Goal: Transaction & Acquisition: Purchase product/service

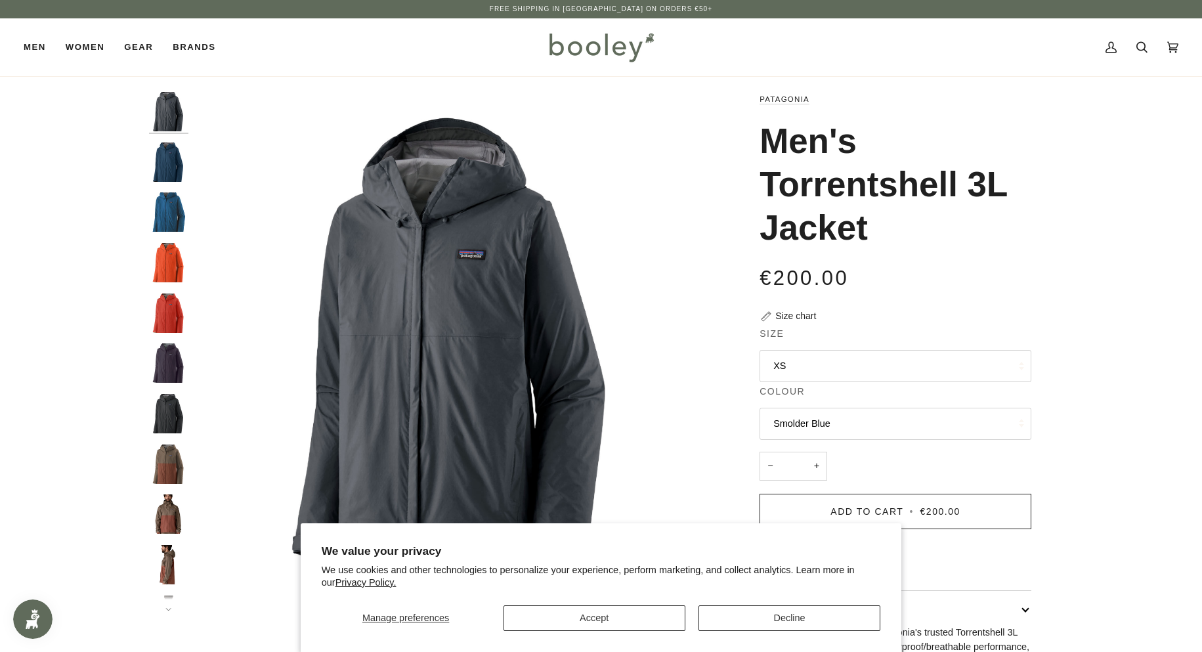
click at [164, 171] on img "Patagonia Men's Torrentshell 3L Jacket Lagom Blue - Booley Galway" at bounding box center [168, 161] width 39 height 39
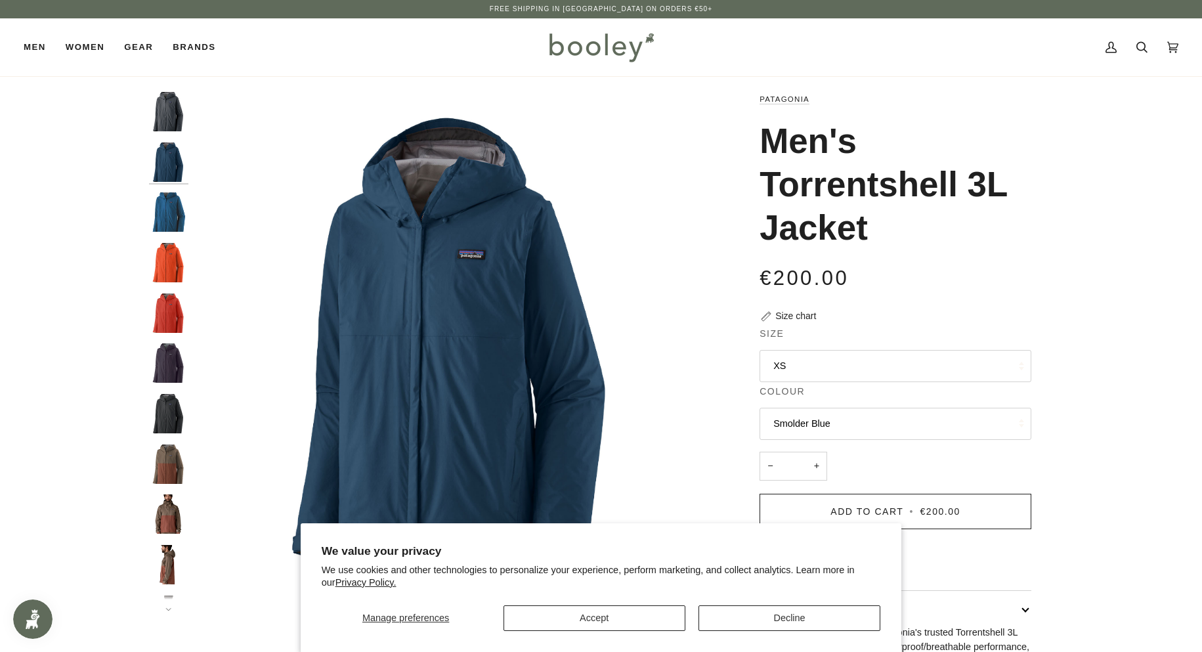
click at [174, 217] on img "Men's Torrentshell 3L Jacket" at bounding box center [168, 211] width 39 height 39
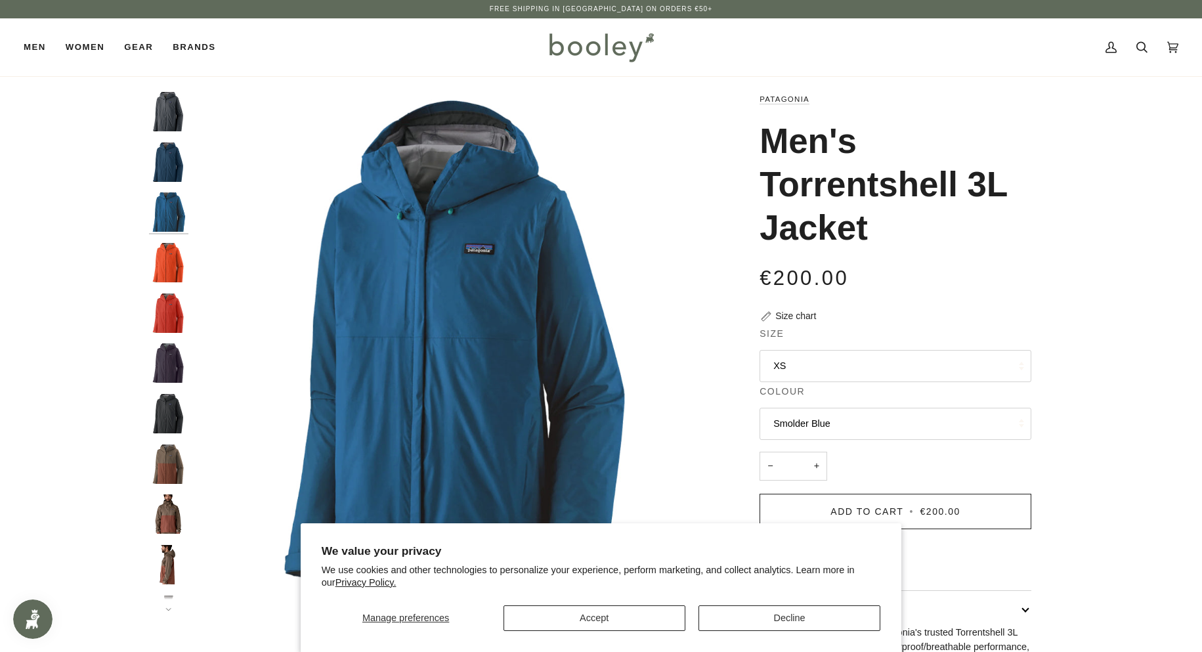
click at [165, 168] on img "Patagonia Men's Torrentshell 3L Jacket Lagom Blue - Booley Galway" at bounding box center [168, 161] width 39 height 39
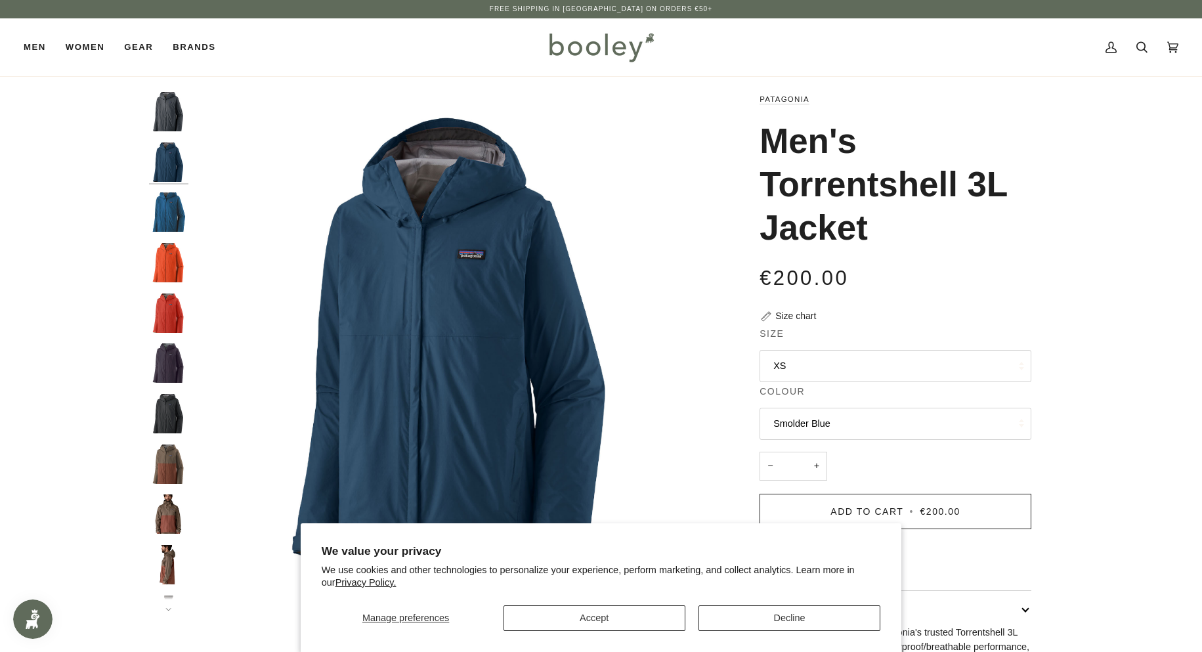
click at [165, 168] on img "Patagonia Men's Torrentshell 3L Jacket Lagom Blue - Booley Galway" at bounding box center [168, 161] width 39 height 39
click at [165, 270] on img "Patagonia Men's Torrentshell 3L Jacket Pollinator Orange - Booley Galway" at bounding box center [168, 262] width 39 height 39
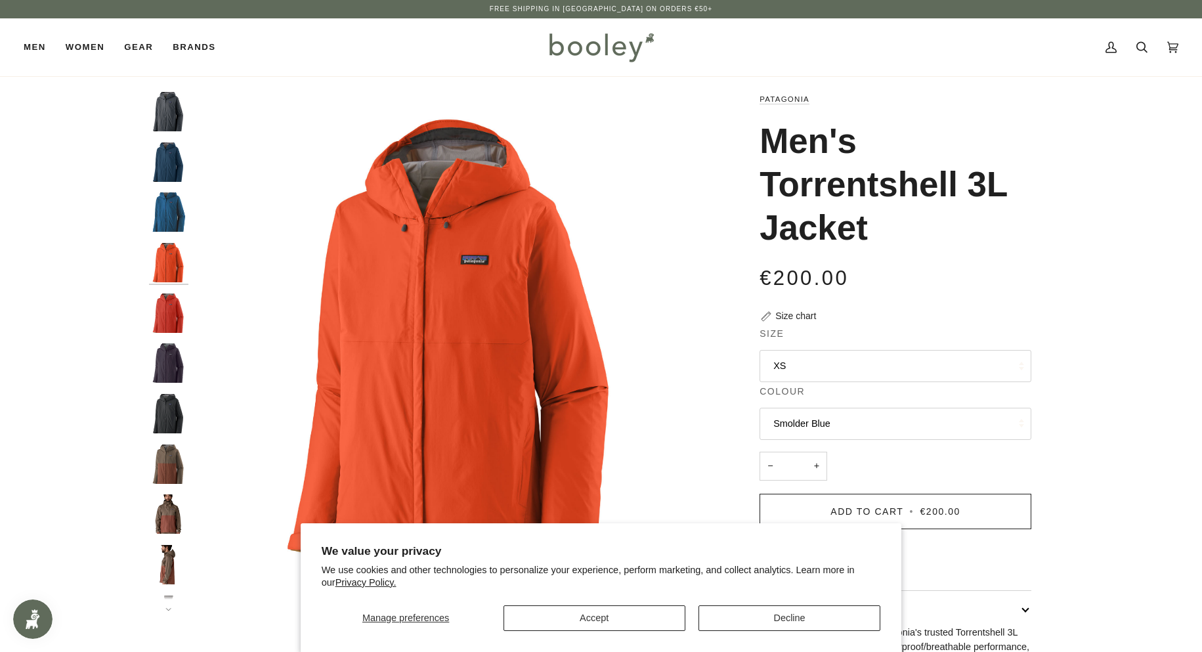
click at [165, 270] on img "Patagonia Men's Torrentshell 3L Jacket Pollinator Orange - Booley Galway" at bounding box center [168, 262] width 39 height 39
click at [169, 408] on img "Patagonia Men's Torrentshell 3L Jacket Black - Booley Galway" at bounding box center [168, 413] width 39 height 39
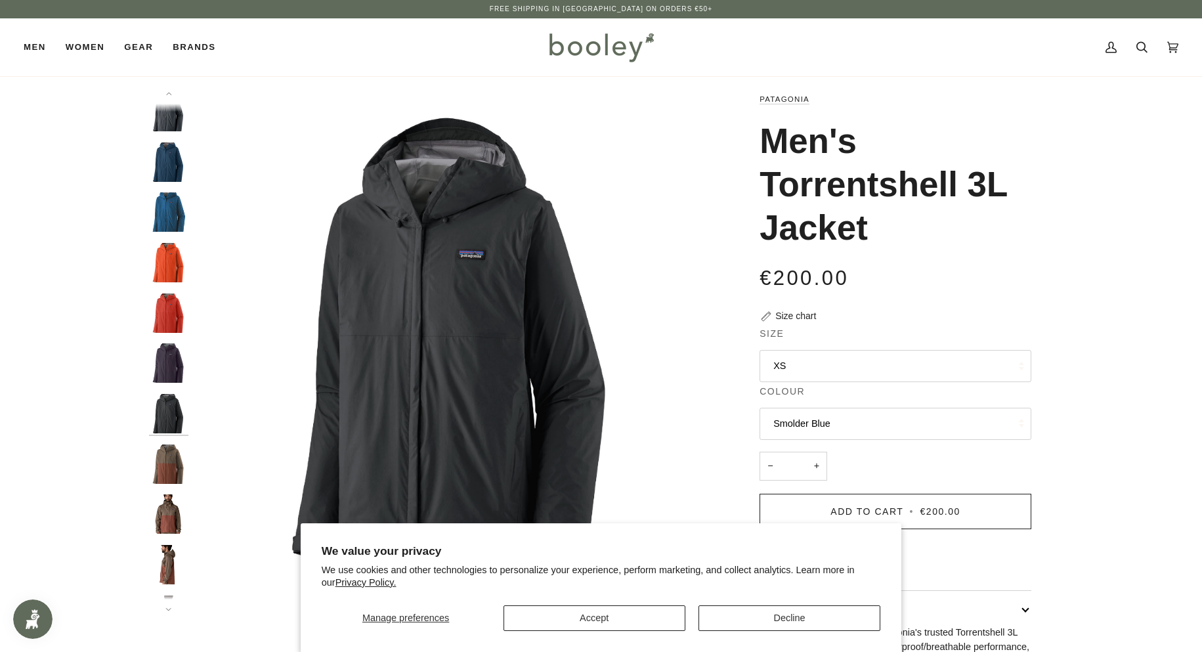
scroll to position [34, 0]
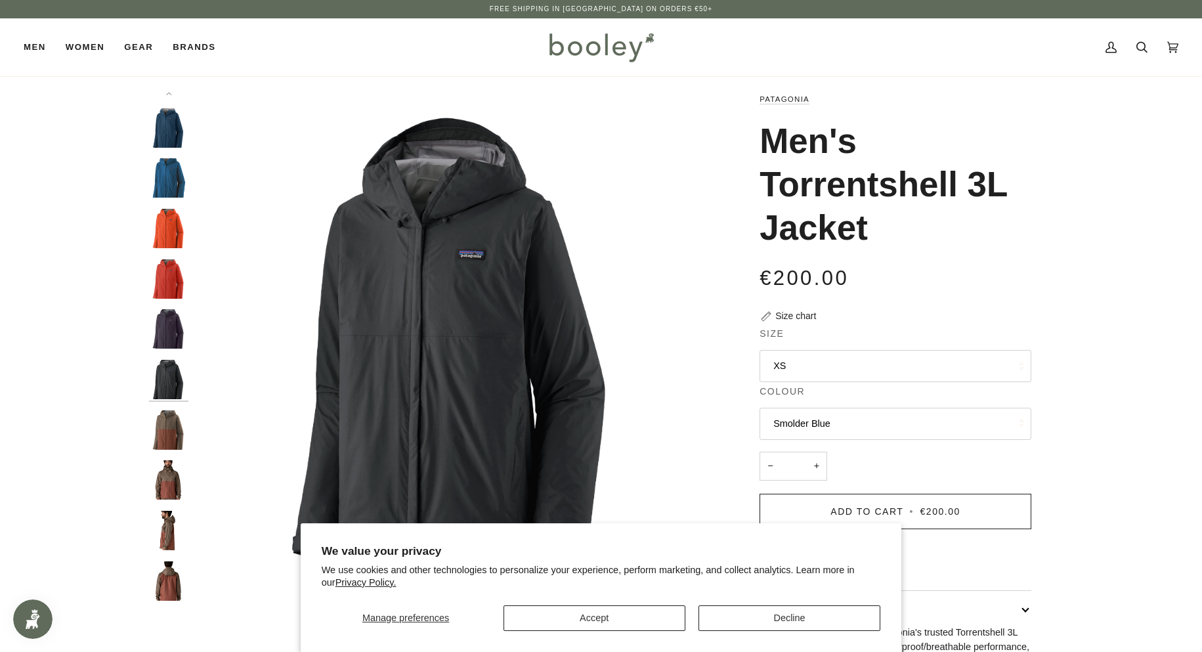
click at [168, 380] on img "Patagonia Men's Torrentshell 3L Jacket Black - Booley Galway" at bounding box center [168, 379] width 39 height 39
click at [164, 339] on img "Patagonia Men's Torrentshell 3L Jacket Plummet Purple - Booley Galway" at bounding box center [168, 328] width 39 height 39
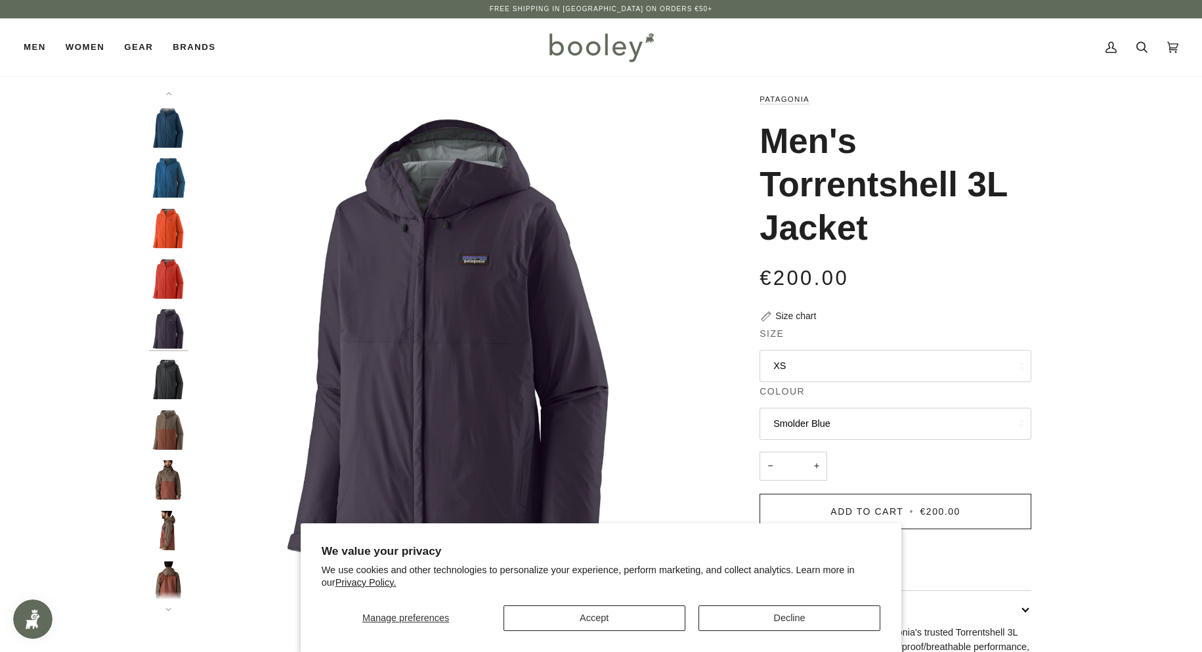
scroll to position [12, 0]
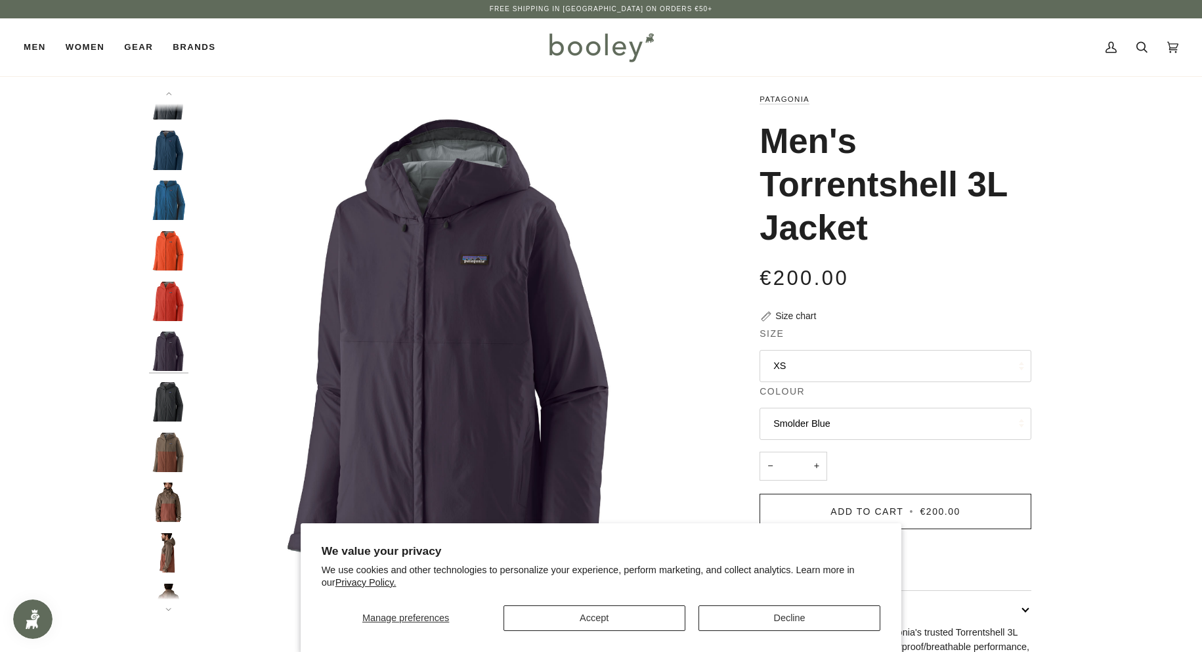
click at [167, 310] on img "Patagonia Men's Torrentshell 3L Jacket Amanita Red - Booley Galway" at bounding box center [168, 301] width 39 height 39
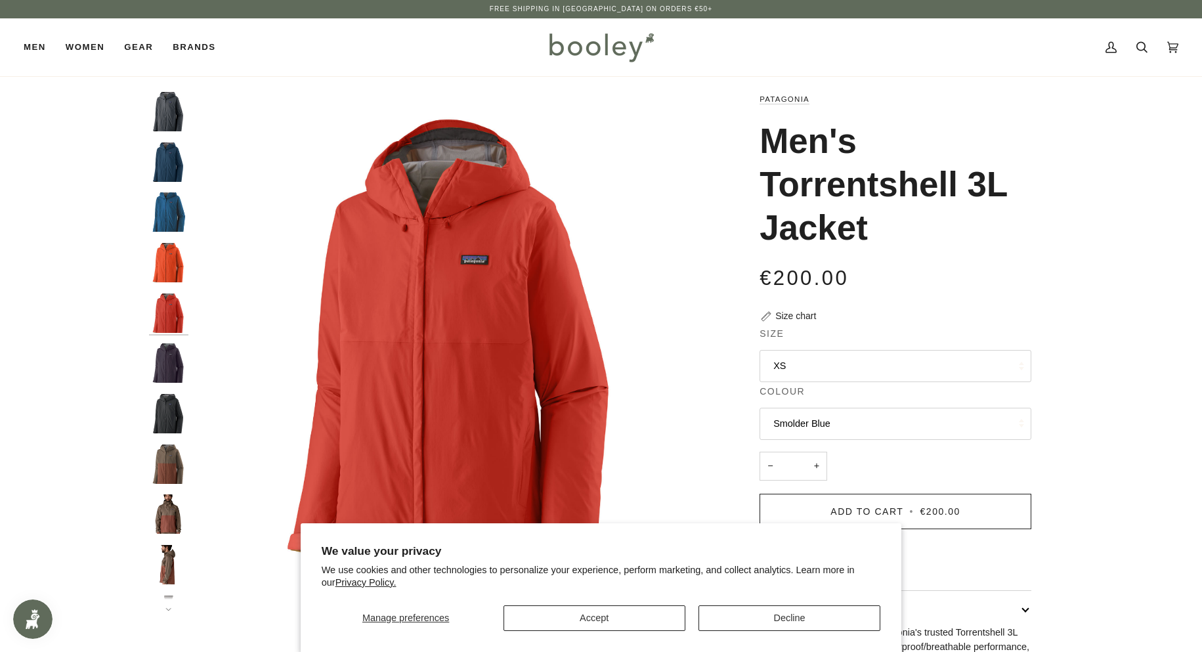
click at [163, 272] on img "Patagonia Men's Torrentshell 3L Jacket Pollinator Orange - Booley Galway" at bounding box center [168, 262] width 39 height 39
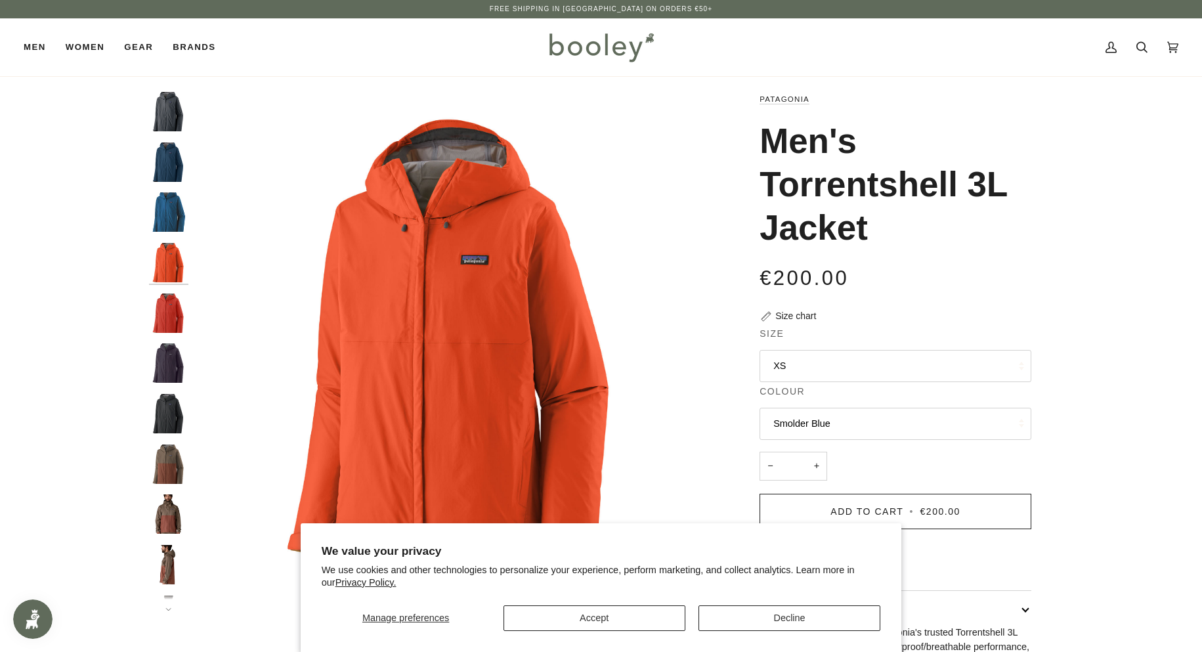
click at [166, 219] on img "Men's Torrentshell 3L Jacket" at bounding box center [168, 211] width 39 height 39
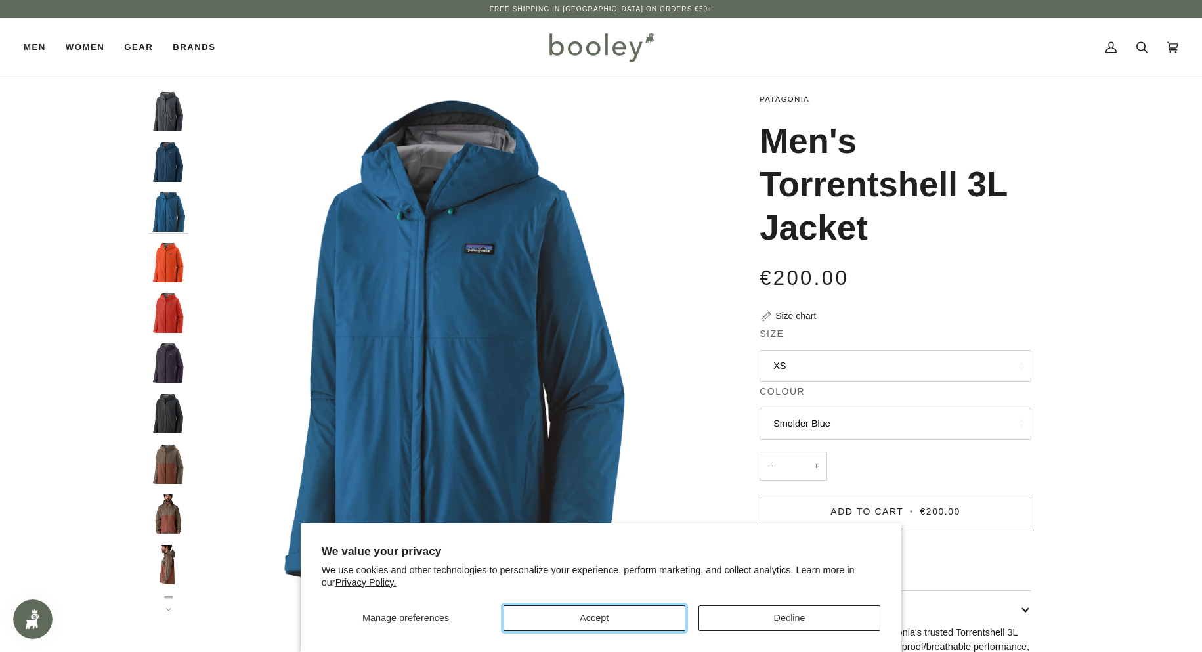
click at [567, 624] on button "Accept" at bounding box center [595, 618] width 182 height 26
